Goal: Navigation & Orientation: Find specific page/section

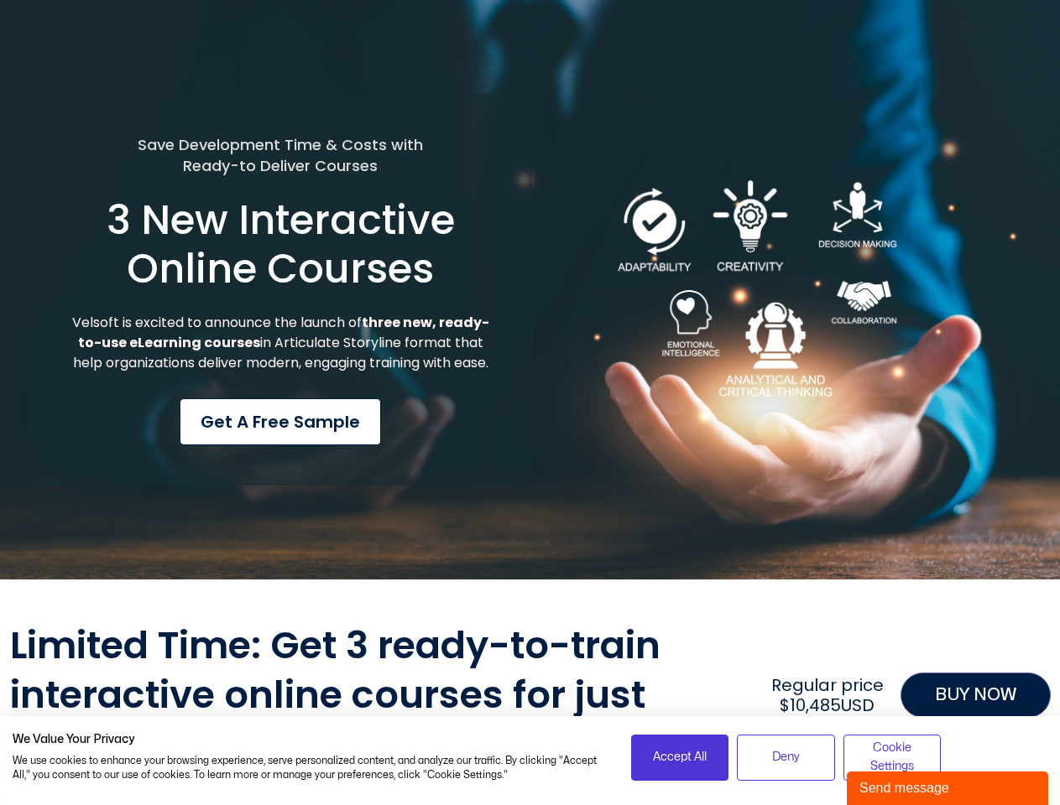
click at [529, 403] on div "Save Development Time & Costs with Ready-to Deliver Courses 3 New Interactive O…" at bounding box center [280, 290] width 503 height 393
click at [680, 758] on span "Accept All" at bounding box center [680, 757] width 54 height 18
click at [785, 758] on div "Limited Time: Get 3 ready-to-train interactive online courses for just $3,300US…" at bounding box center [530, 696] width 1040 height 148
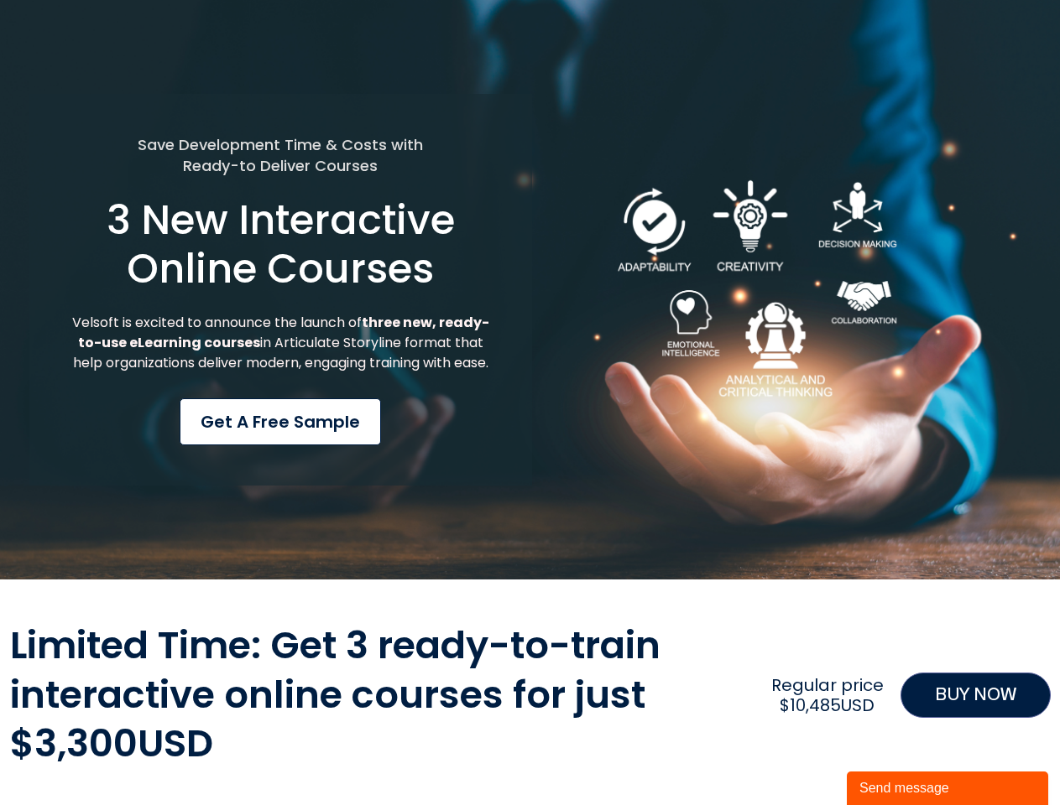
click at [892, 758] on div "Limited Time: Get 3 ready-to-train interactive online courses for just $3,300US…" at bounding box center [530, 696] width 1040 height 148
click at [947, 789] on div "Send message" at bounding box center [947, 789] width 176 height 20
